Goal: Answer question/provide support: Share knowledge or assist other users

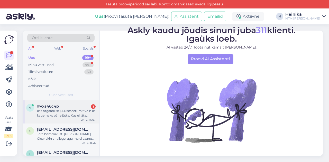
click at [67, 108] on div "#vxs46c4p 1" at bounding box center [66, 106] width 59 height 5
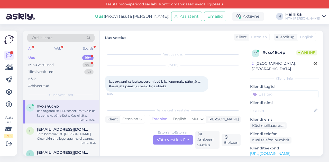
click at [174, 140] on div "Estonian to Estonian Võta vestlus üle" at bounding box center [172, 139] width 41 height 9
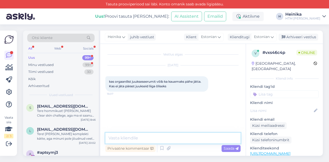
click at [142, 133] on textarea at bounding box center [172, 138] width 135 height 11
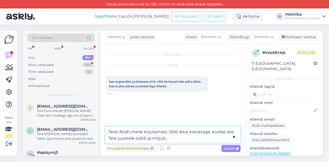
click at [210, 132] on textarea "Tere! Aitäh meile kirjutamast. Võib ikka, katsetage, kuidas see Teie juustele s…" at bounding box center [172, 135] width 135 height 17
click at [166, 139] on textarea "Tere! Aitäh meile kirjutamast. Võib ikka, katsetage, kuidas see Teie juustele s…" at bounding box center [172, 135] width 135 height 17
click at [108, 137] on textarea "Tere! Aitäh meile kirjutamast. Võib ikka, katsetage, kuidas see Teie juustele s…" at bounding box center [172, 135] width 135 height 17
click at [169, 131] on textarea "Tere! Aitäh meile kirjutamast. Võib ikka, katsetage, kuidas see just Teie juust…" at bounding box center [172, 135] width 135 height 17
click at [175, 138] on textarea "Tere! Aitäh meile kirjutamast. Võib ikka, katsetage, kuidas see just Teie juust…" at bounding box center [172, 135] width 135 height 17
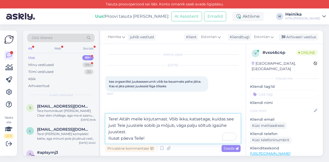
click at [176, 125] on textarea "Tere! Aitäh meile kirjutamast. Võib ikka, katsetage, kuidas see just Teie juust…" at bounding box center [172, 129] width 135 height 30
click at [172, 133] on textarea "Tere! Aitäh meile kirjutamast. Võib ikka, katsetage, kuidas see just Teie juust…" at bounding box center [172, 129] width 135 height 30
type textarea "Tere! Aitäh meile kirjutamast. Võib ikka, katsetage, kuidas see just Teie juust…"
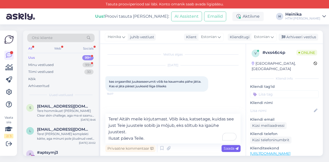
click at [226, 148] on span "Saada" at bounding box center [230, 148] width 15 height 5
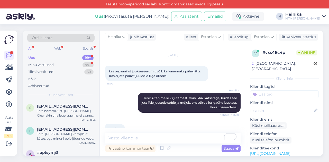
scroll to position [27, 0]
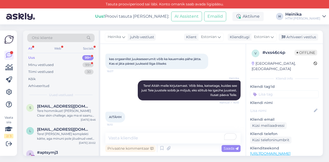
click at [51, 55] on div "Uus 99+" at bounding box center [60, 57] width 67 height 7
click at [52, 62] on div "Minu vestlused" at bounding box center [40, 64] width 25 height 5
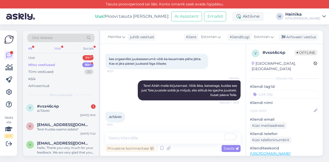
click at [59, 48] on div "Web" at bounding box center [57, 48] width 9 height 7
drag, startPoint x: 62, startPoint y: 108, endPoint x: 75, endPoint y: 105, distance: 13.6
click at [62, 108] on div "#vxs46c4p 1" at bounding box center [66, 106] width 59 height 5
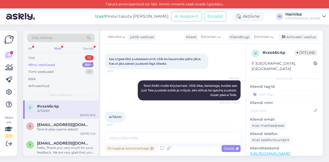
click at [50, 63] on div "Minu vestlused" at bounding box center [41, 64] width 27 height 5
click at [58, 47] on div "Web" at bounding box center [57, 48] width 9 height 7
click at [55, 71] on div "Tiimi vestlused 17" at bounding box center [60, 71] width 67 height 7
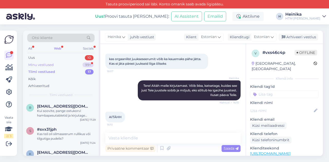
click at [53, 63] on div "Minu vestlused 99+" at bounding box center [60, 64] width 67 height 7
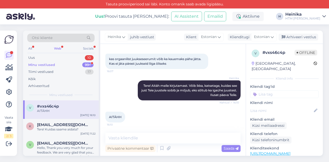
click at [34, 47] on div "All Web Socials" at bounding box center [60, 49] width 67 height 8
click at [59, 50] on div "Web" at bounding box center [57, 48] width 9 height 7
click at [55, 63] on div "Minu vestlused 99+" at bounding box center [60, 64] width 67 height 7
click at [56, 58] on div "Uus 10" at bounding box center [60, 57] width 67 height 7
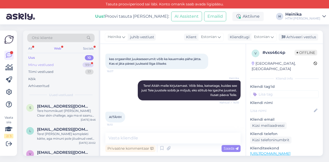
click at [57, 62] on div "Minu vestlused 99+" at bounding box center [60, 64] width 67 height 7
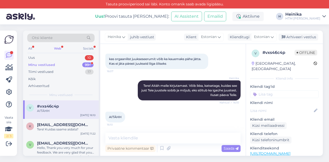
click at [61, 46] on div "Web" at bounding box center [57, 48] width 9 height 7
